Goal: Navigation & Orientation: Understand site structure

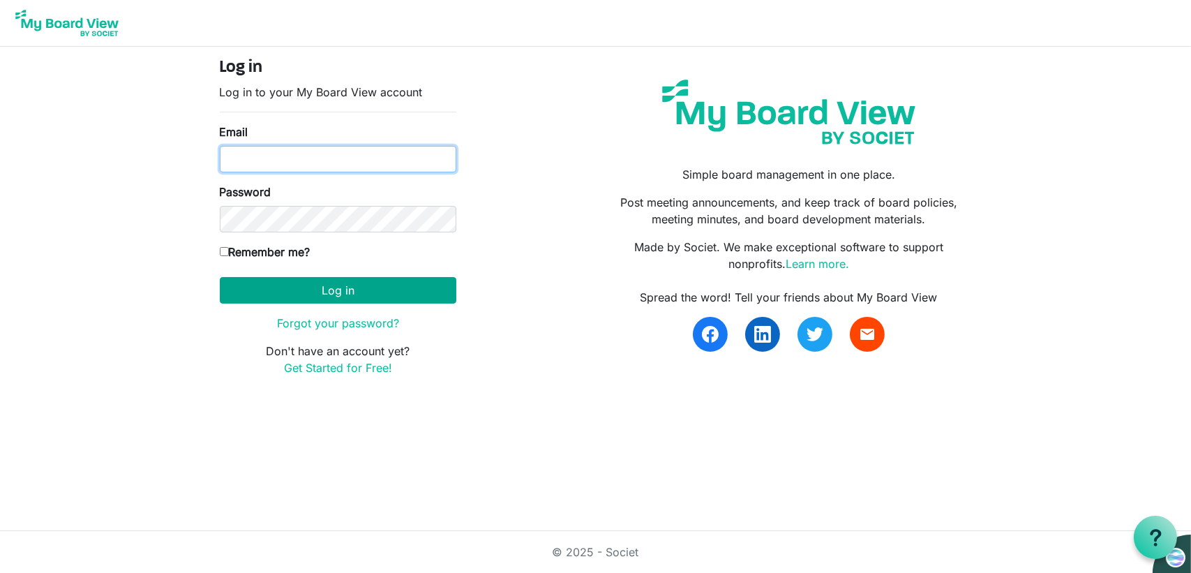
type input "dshepherd@lawturner.com"
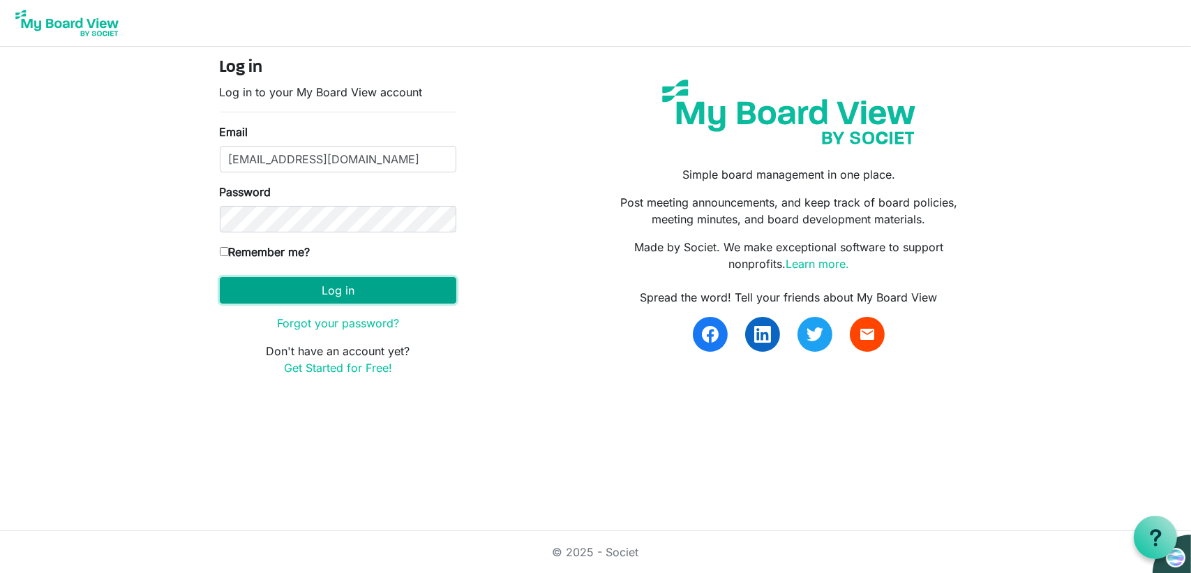
click at [349, 287] on button "Log in" at bounding box center [338, 290] width 236 height 27
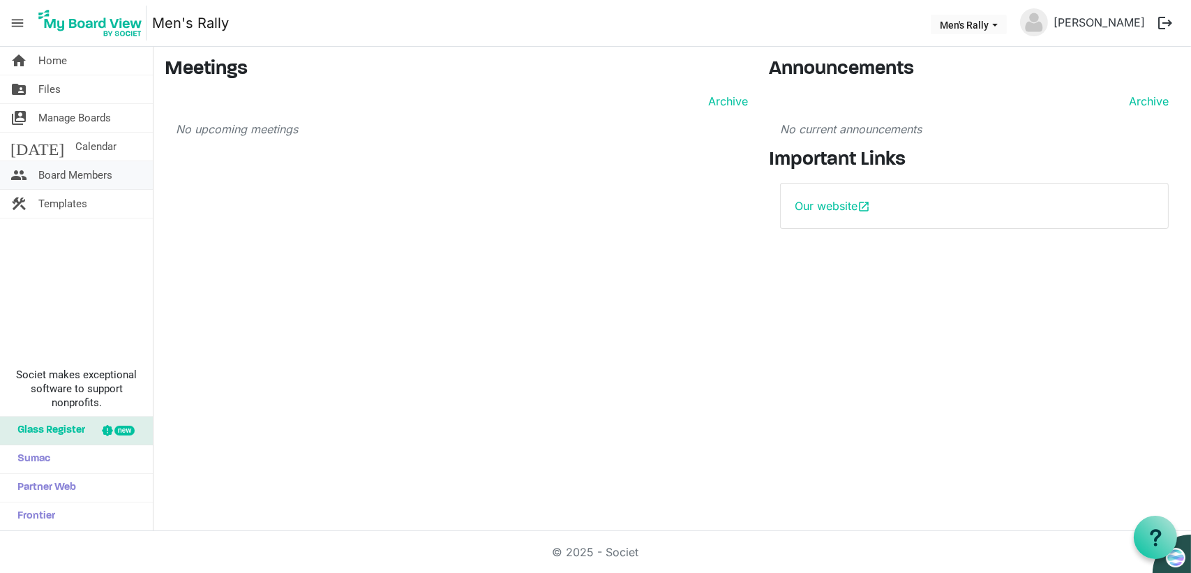
click at [112, 179] on span "Board Members" at bounding box center [75, 175] width 74 height 28
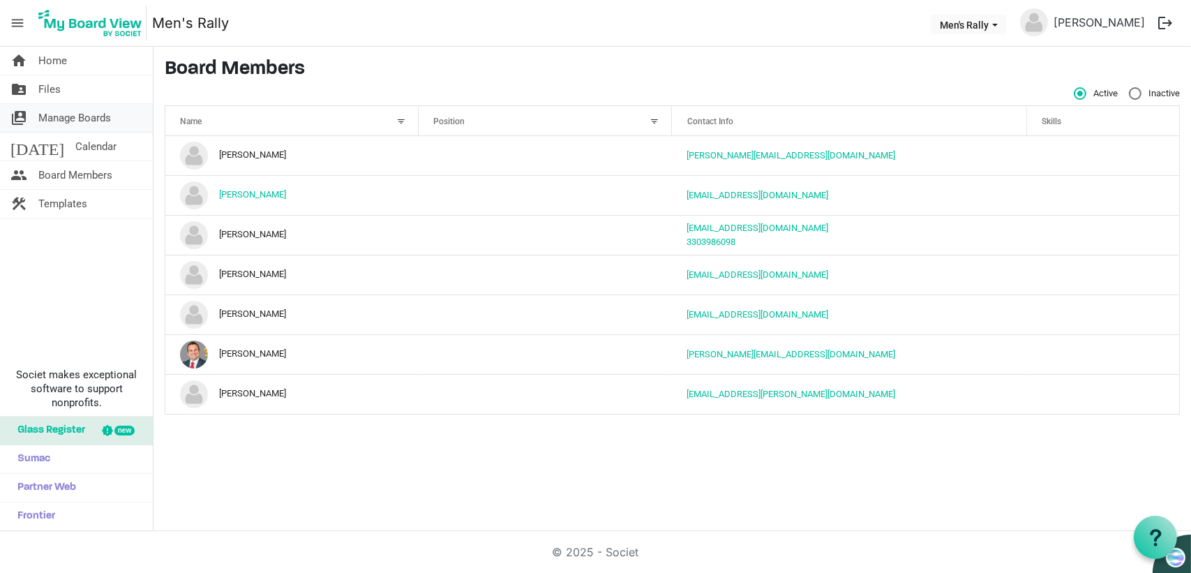
click at [109, 122] on span "Manage Boards" at bounding box center [74, 118] width 73 height 28
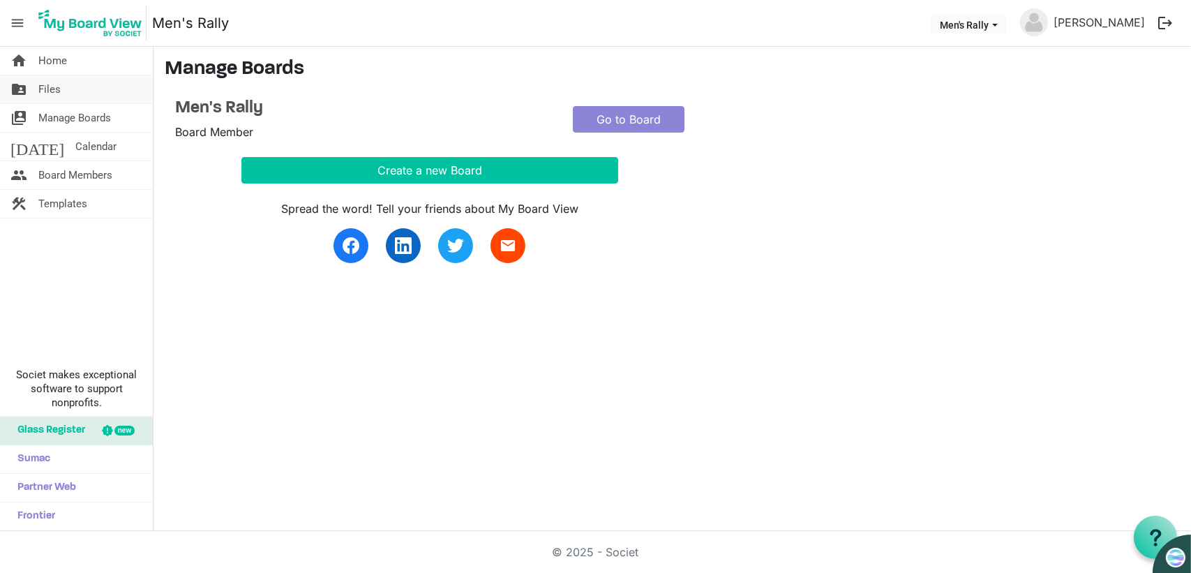
click at [109, 90] on link "folder_shared Files" at bounding box center [76, 89] width 153 height 28
